Goal: Find specific page/section: Find specific page/section

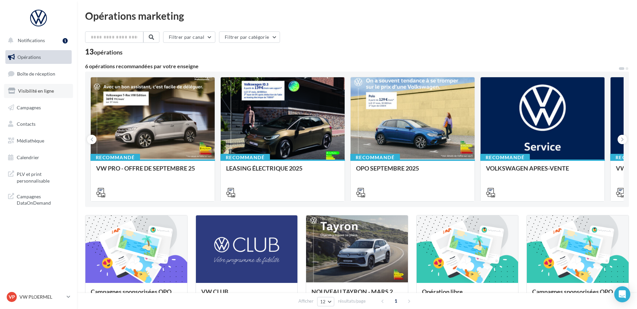
click at [53, 94] on link "Visibilité en ligne" at bounding box center [38, 91] width 69 height 14
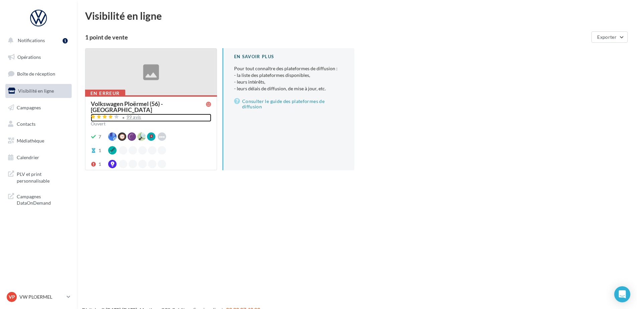
click at [137, 115] on div "99 avis" at bounding box center [134, 117] width 15 height 4
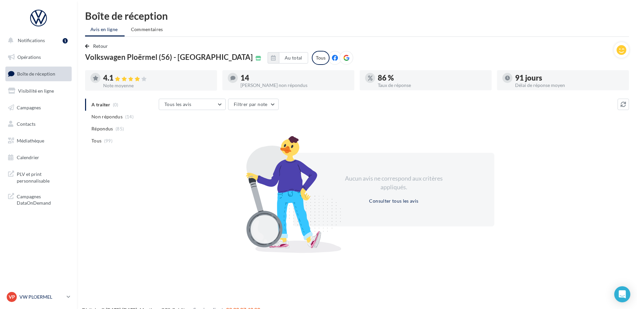
click at [66, 295] on link "VP VW PLOERMEL vw-pita-56803" at bounding box center [38, 297] width 66 height 13
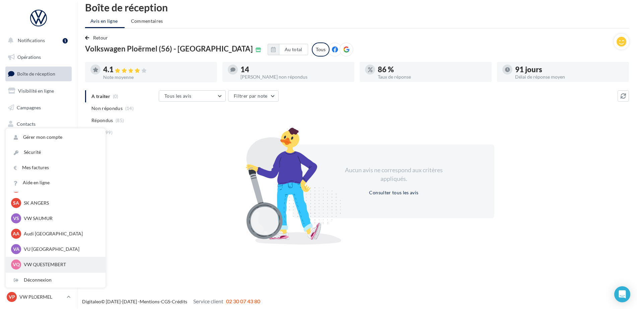
scroll to position [11, 0]
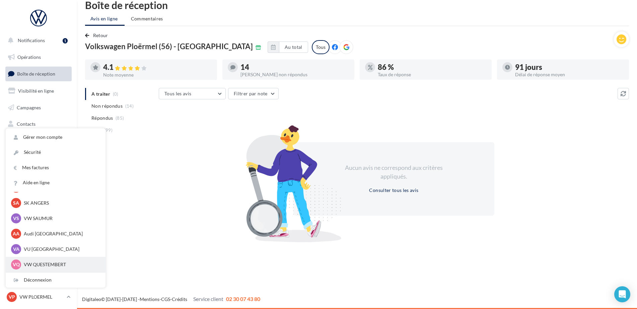
click at [40, 260] on div "VQ VW QUESTEMBERT vw-pita-56230" at bounding box center [55, 265] width 89 height 10
